Goal: Check status: Check status

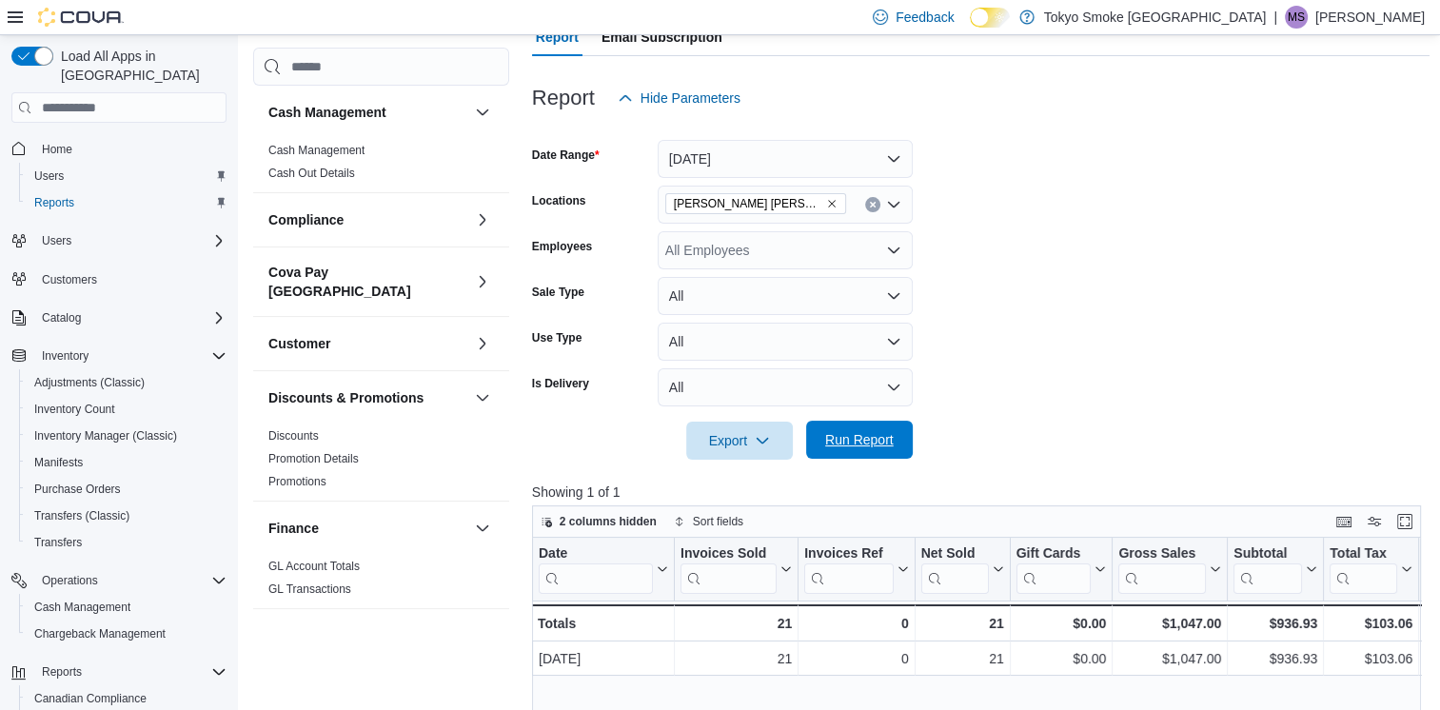
scroll to position [952, 0]
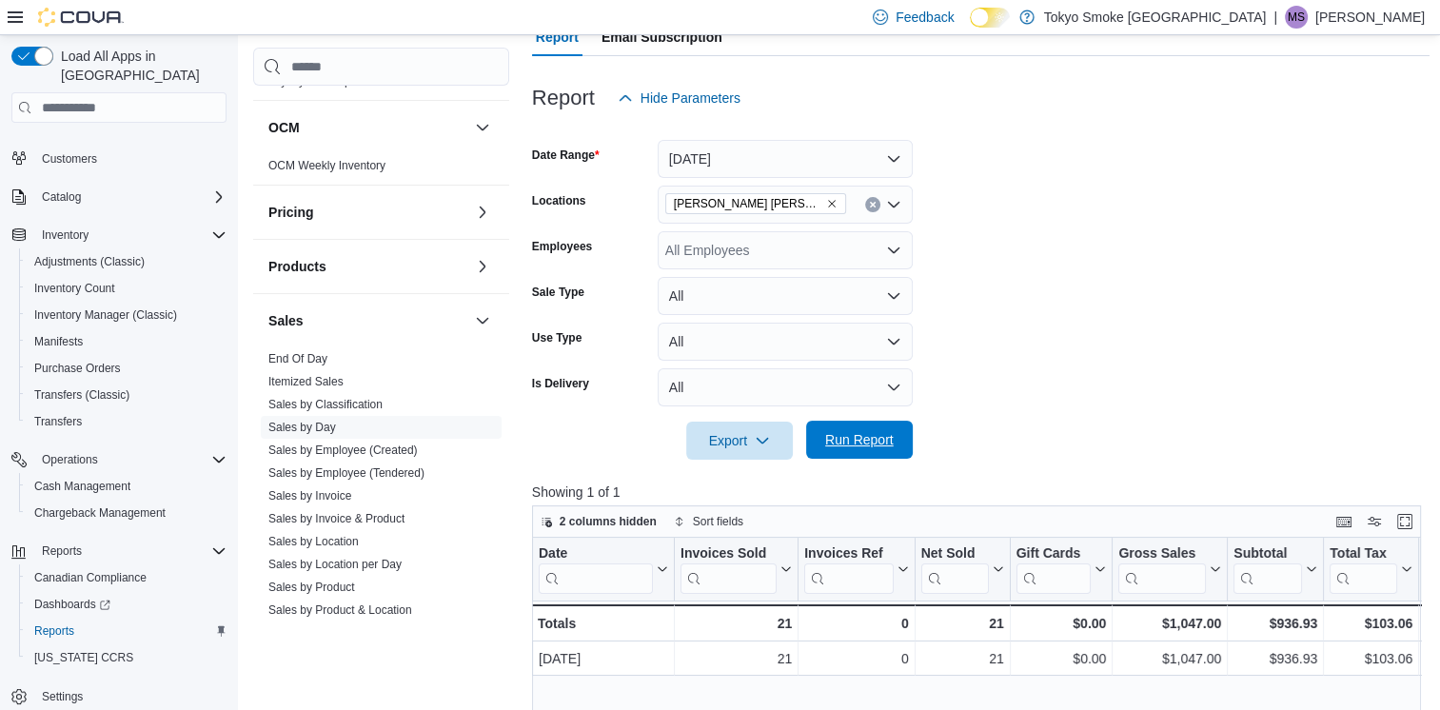
click at [872, 441] on span "Run Report" at bounding box center [859, 439] width 69 height 19
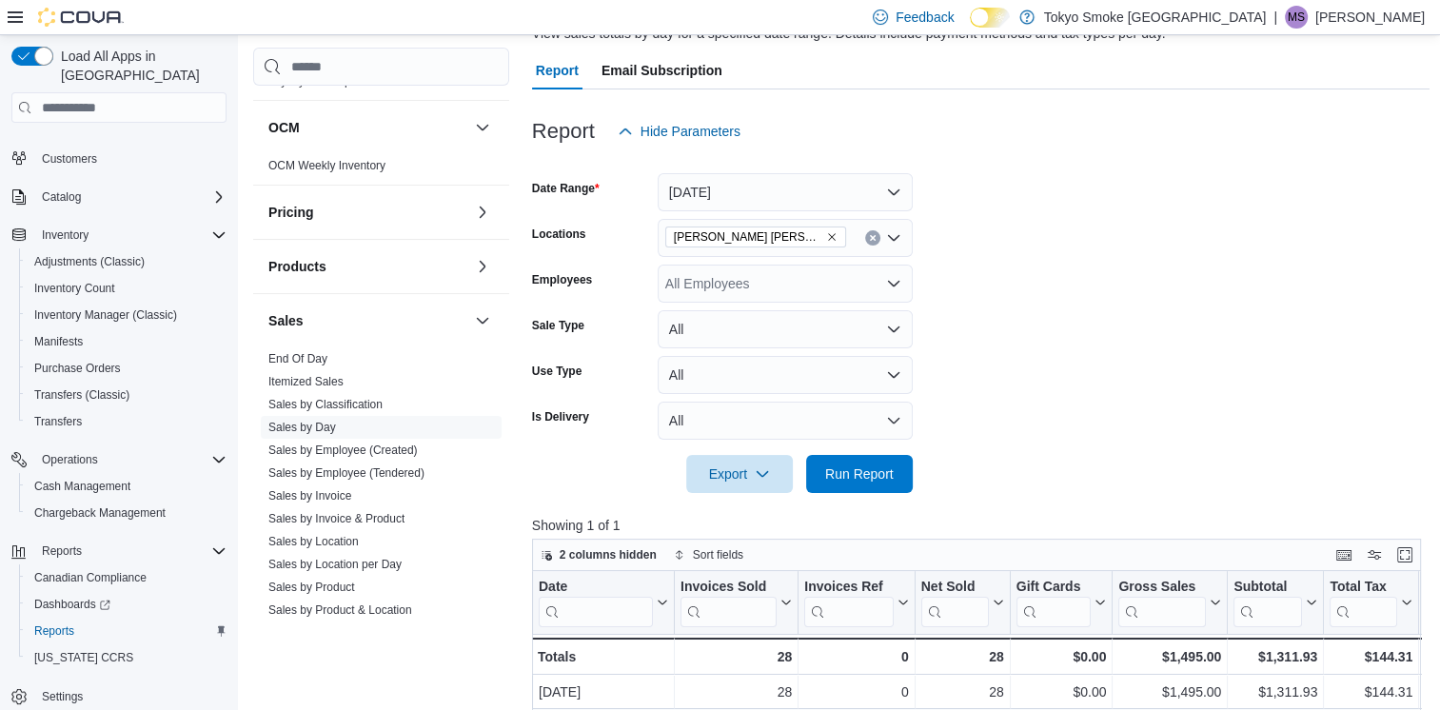
scroll to position [190, 0]
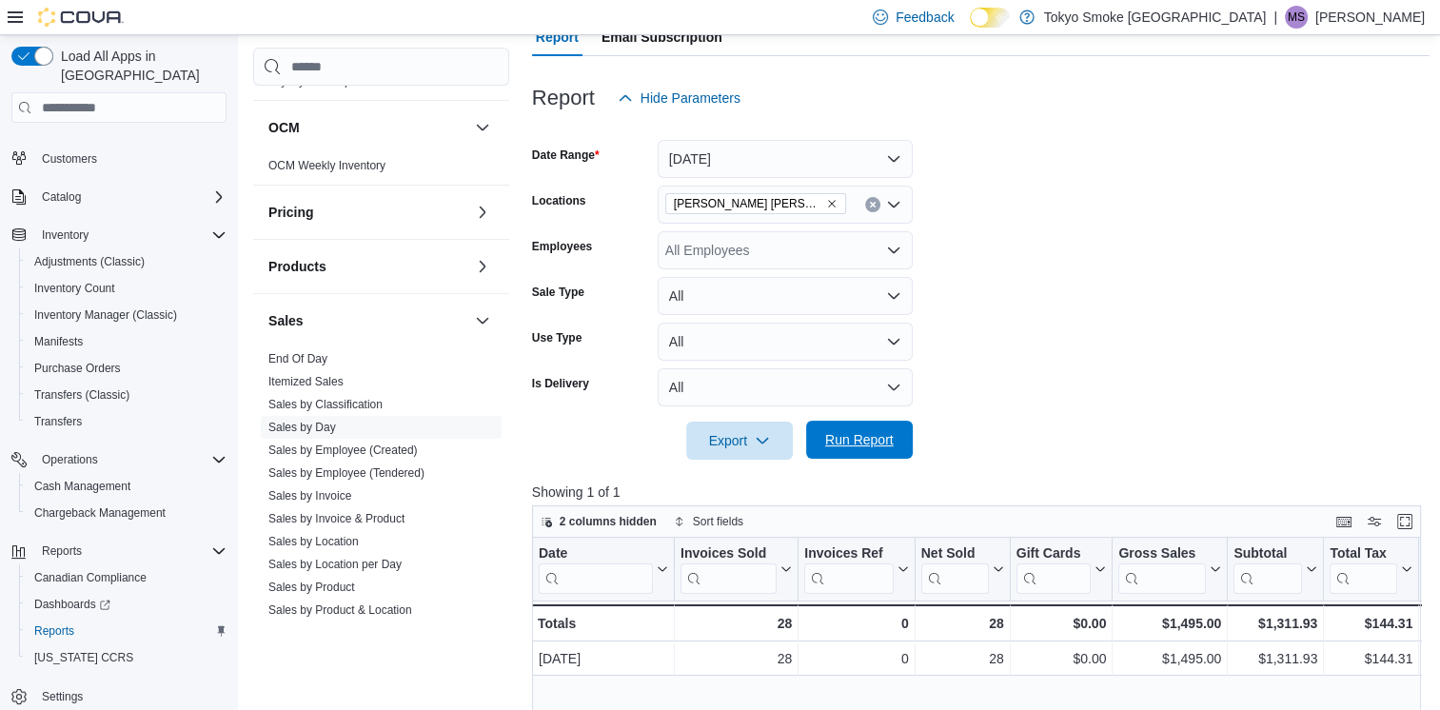
click at [899, 436] on span "Run Report" at bounding box center [860, 440] width 84 height 38
click at [871, 436] on span "Run Report" at bounding box center [859, 439] width 69 height 19
click at [1144, 246] on form "Date Range Today Locations Melville Prince William Employees All Employees Sale…" at bounding box center [981, 288] width 899 height 343
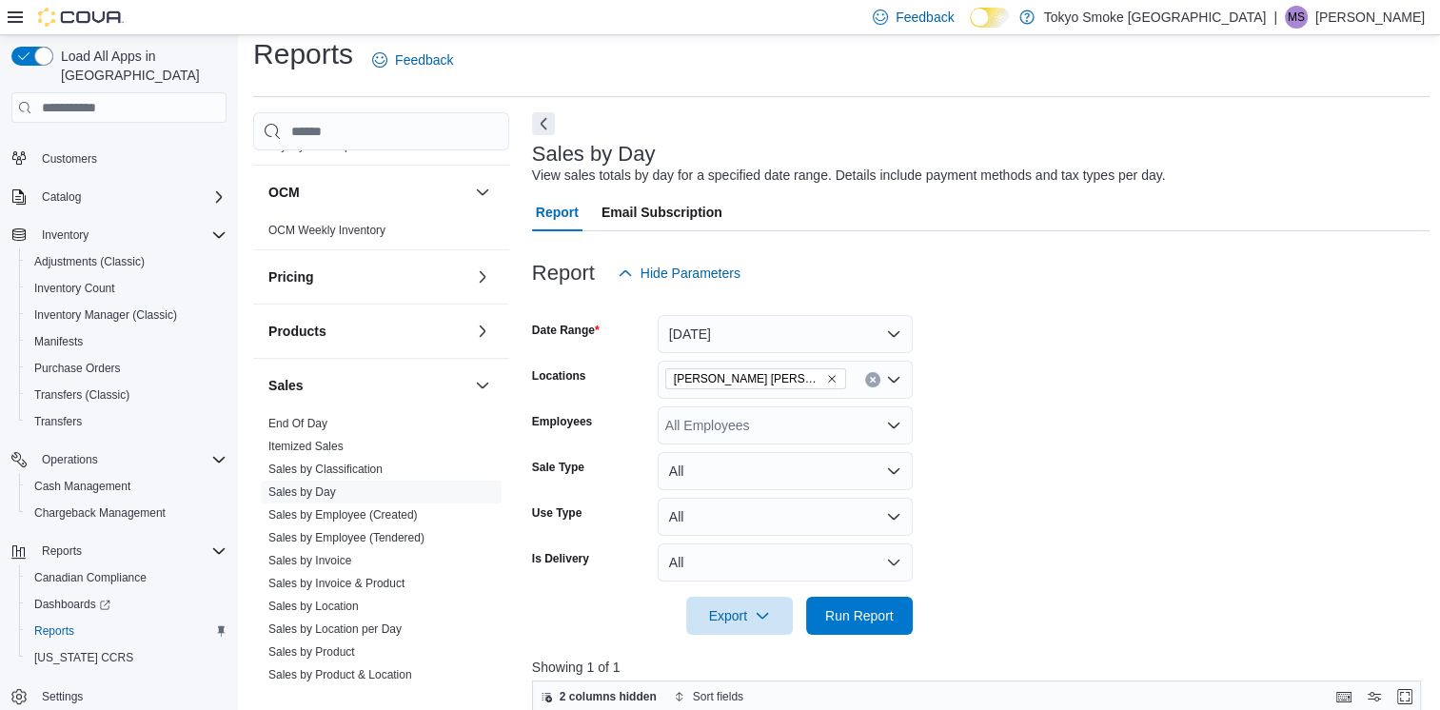
scroll to position [0, 0]
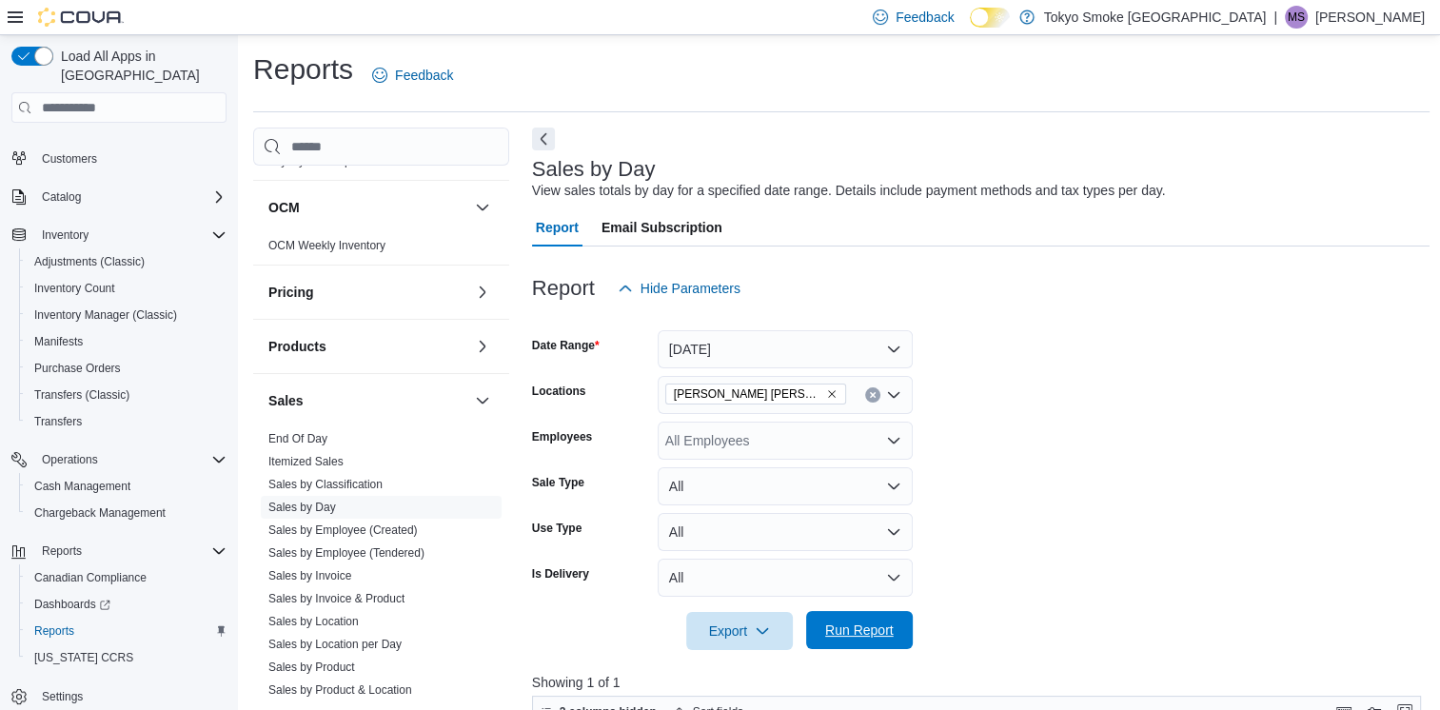
click at [853, 647] on span "Run Report" at bounding box center [860, 630] width 84 height 38
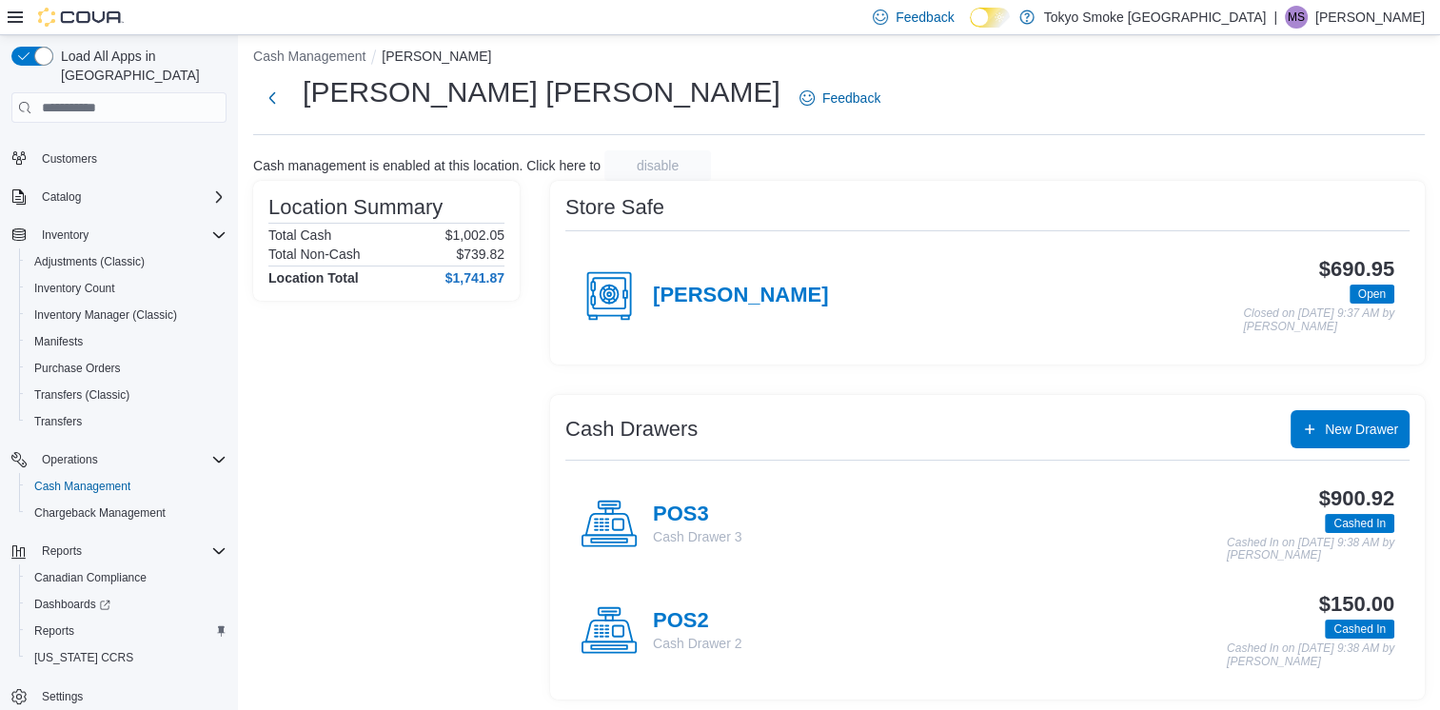
scroll to position [14, 0]
